Goal: Task Accomplishment & Management: Use online tool/utility

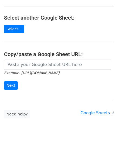
scroll to position [54, 0]
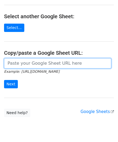
click at [22, 65] on input "url" at bounding box center [57, 63] width 107 height 10
paste input "[URL][DOMAIN_NAME]"
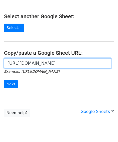
scroll to position [0, 119]
type input "[URL][DOMAIN_NAME]"
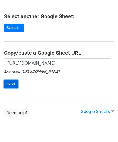
click at [12, 82] on input "Next" at bounding box center [11, 84] width 14 height 8
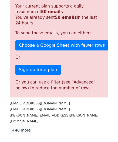
scroll to position [182, 0]
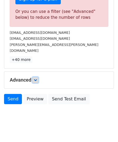
click at [38, 77] on link at bounding box center [35, 80] width 6 height 6
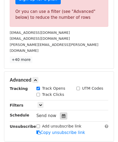
click at [62, 114] on icon at bounding box center [63, 116] width 3 height 4
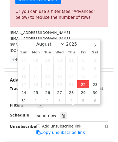
type input "[DATE] 12:00"
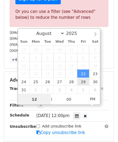
paste input "9"
type input "9"
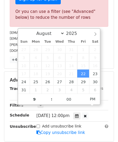
type input "[DATE] 21:00"
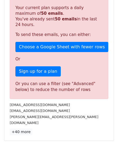
scroll to position [217, 0]
